Goal: Information Seeking & Learning: Learn about a topic

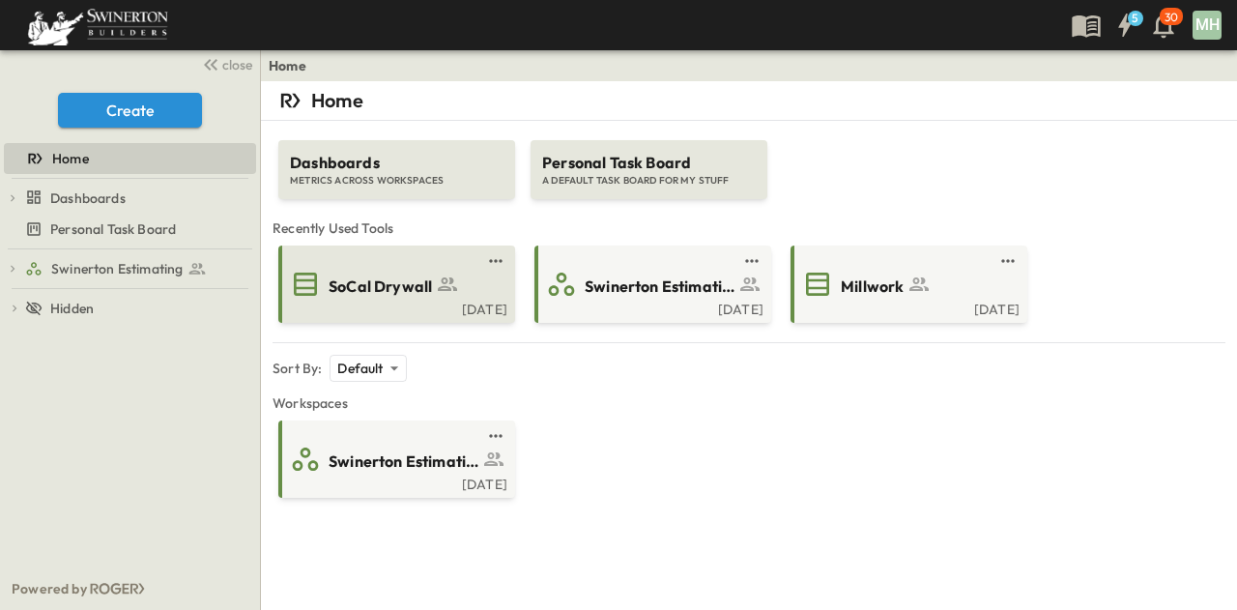
click at [410, 295] on span "SoCal Drywall" at bounding box center [380, 286] width 103 height 22
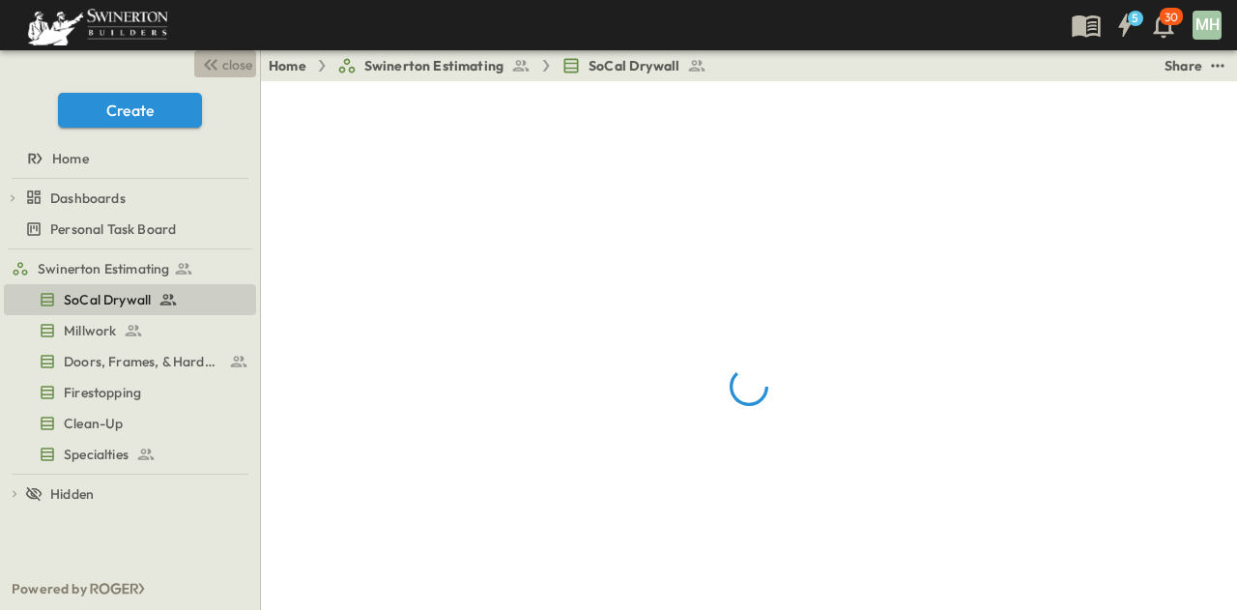
click at [237, 65] on span "close" at bounding box center [237, 64] width 30 height 19
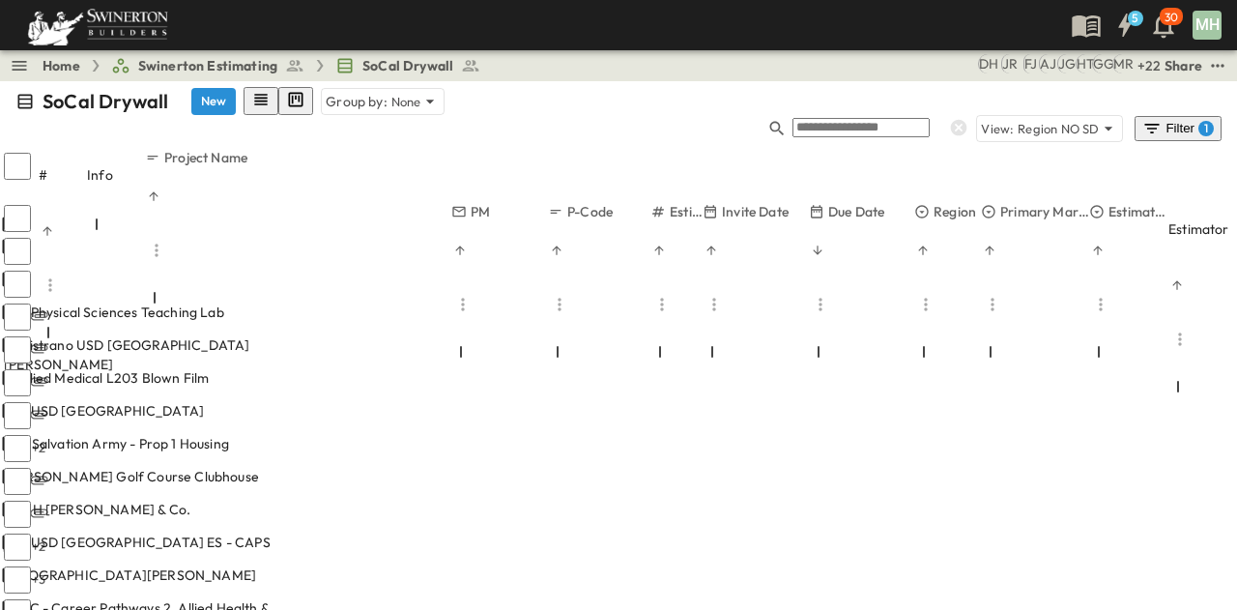
click at [303, 371] on p "OPEN" at bounding box center [286, 378] width 33 height 15
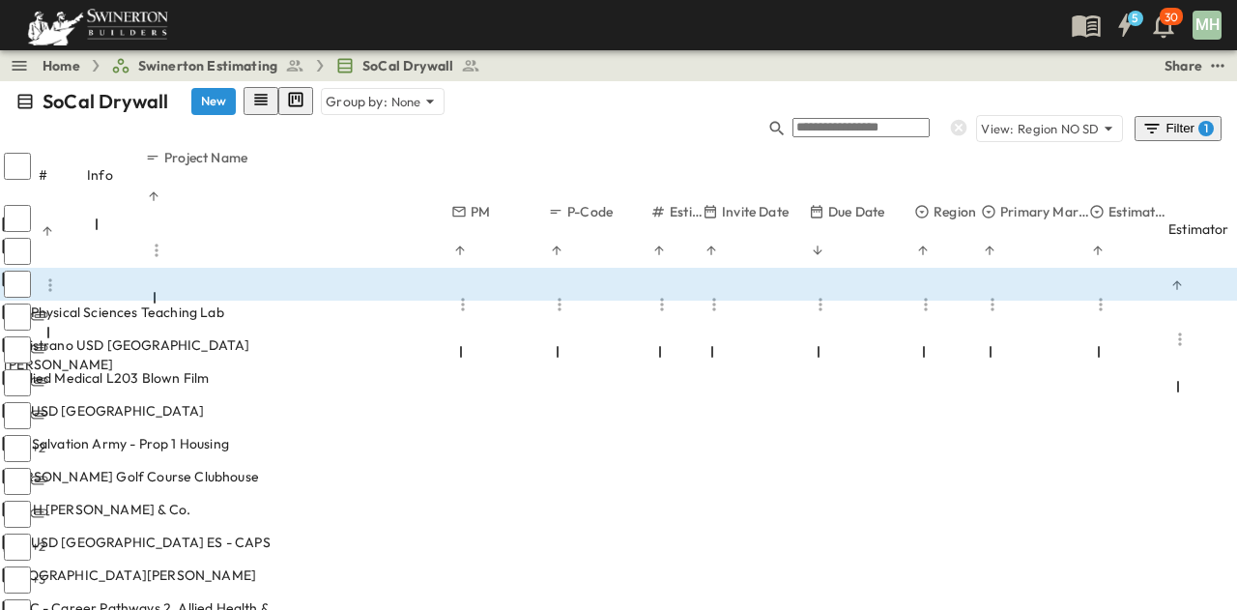
scroll to position [634, 0]
